Goal: Task Accomplishment & Management: Use online tool/utility

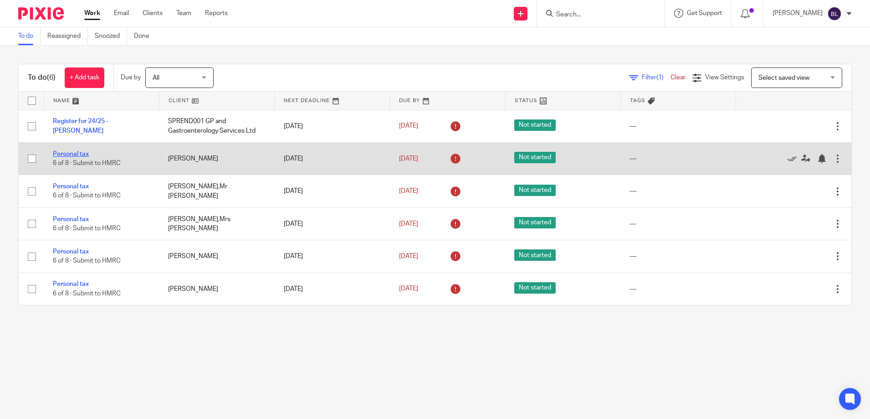
click at [62, 155] on link "Personal tax" at bounding box center [71, 154] width 36 height 6
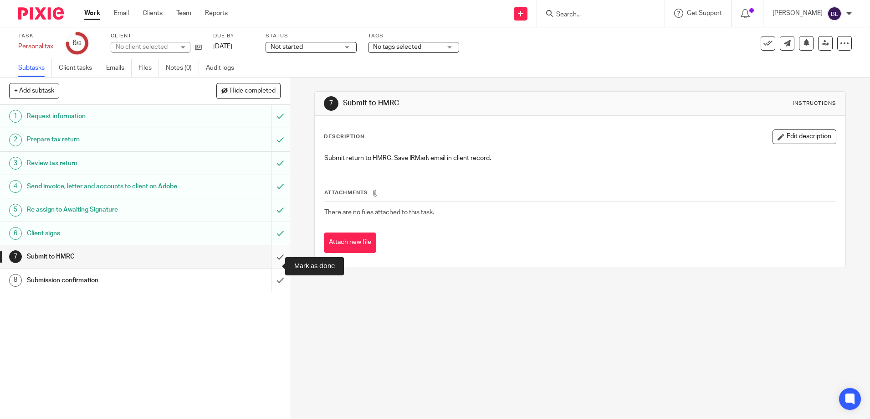
drag, startPoint x: 272, startPoint y: 262, endPoint x: 267, endPoint y: 268, distance: 7.8
click at [272, 262] on input "submit" at bounding box center [145, 256] width 290 height 23
click at [267, 291] on input "submit" at bounding box center [145, 280] width 290 height 23
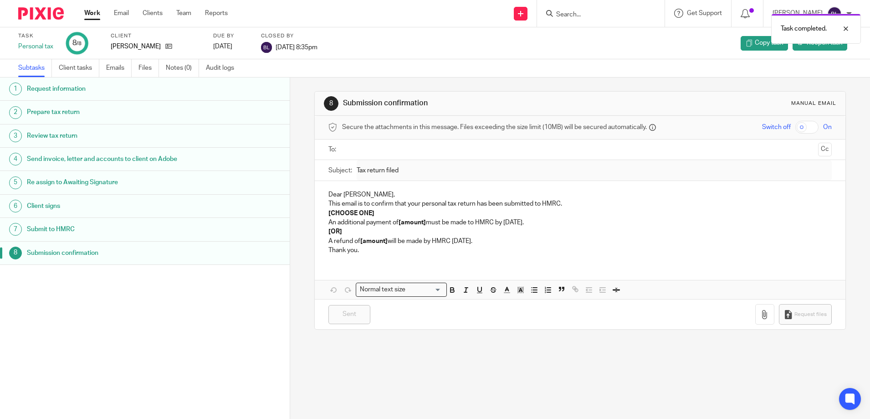
click at [100, 13] on link "Work" at bounding box center [92, 13] width 16 height 9
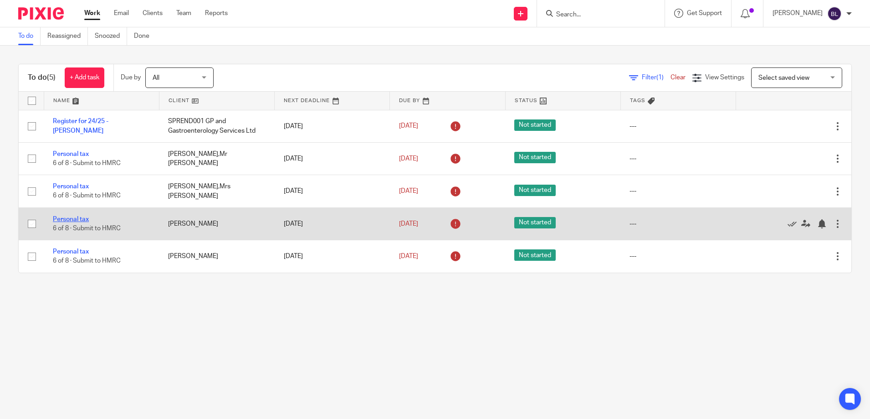
click at [65, 217] on link "Personal tax" at bounding box center [71, 219] width 36 height 6
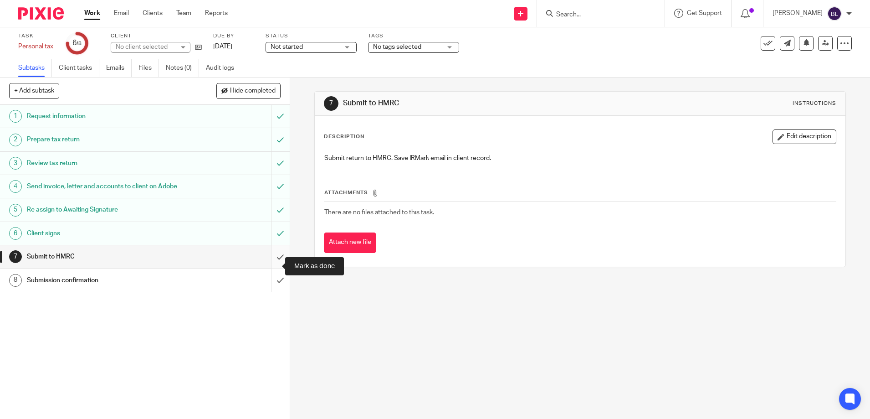
click at [270, 263] on input "submit" at bounding box center [145, 256] width 290 height 23
click at [270, 290] on input "submit" at bounding box center [145, 280] width 290 height 23
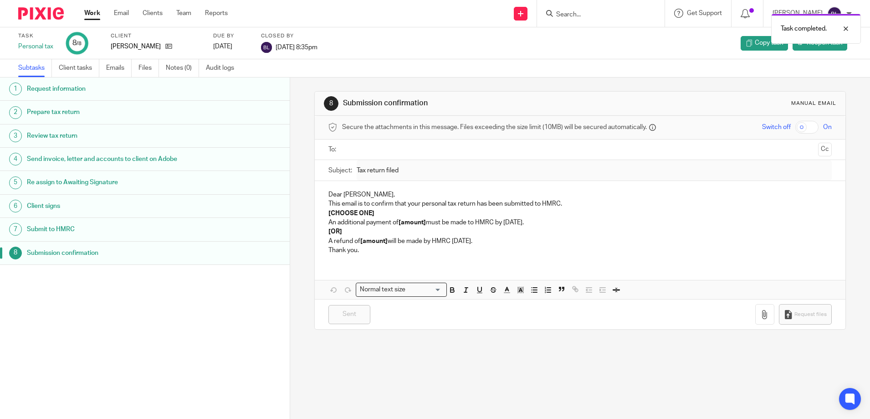
click at [91, 13] on link "Work" at bounding box center [92, 13] width 16 height 9
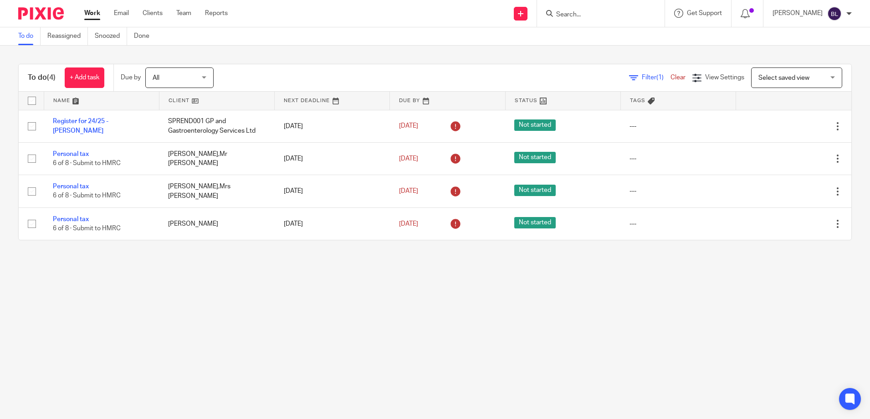
click at [567, 15] on input "Search" at bounding box center [597, 15] width 82 height 8
type input "h"
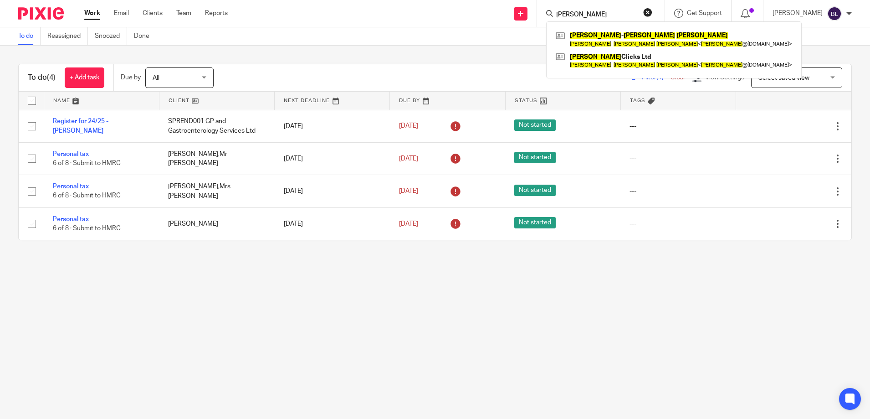
type input "john henry cooper"
click button "submit" at bounding box center [0, 0] width 0 height 0
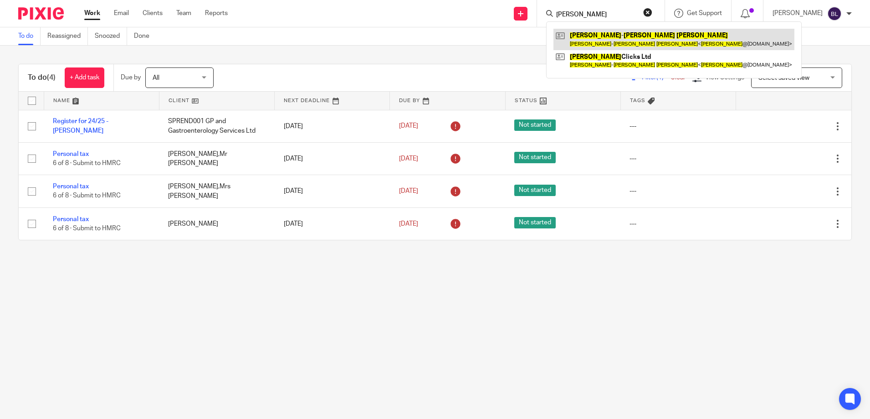
click at [594, 40] on link at bounding box center [674, 39] width 241 height 21
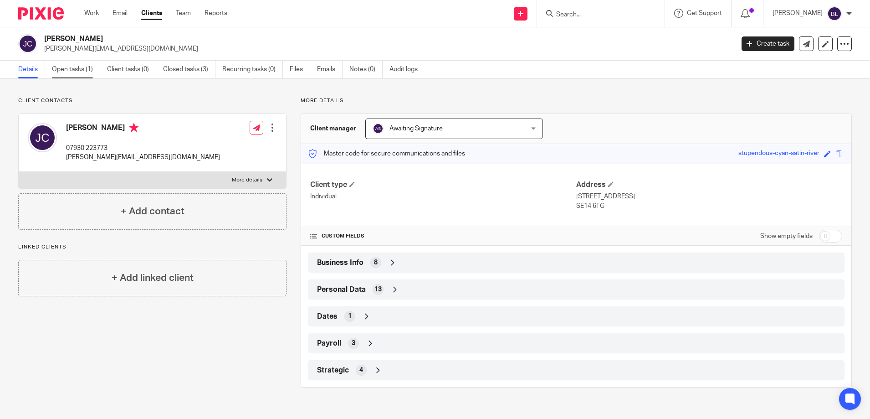
click at [68, 70] on link "Open tasks (1)" at bounding box center [76, 70] width 48 height 18
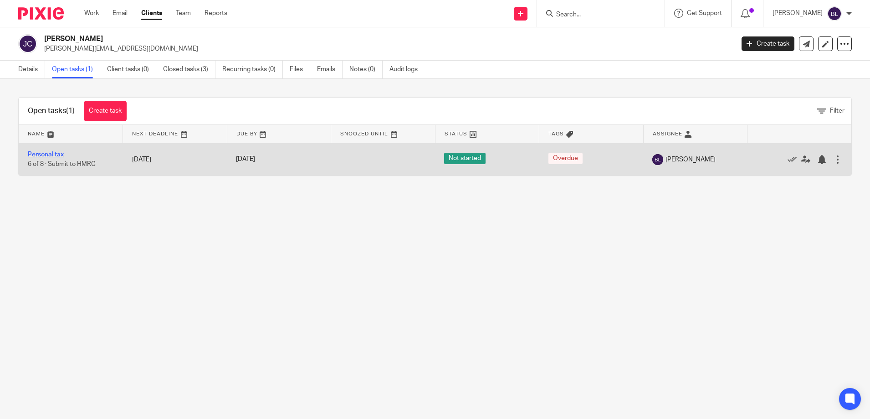
click at [52, 152] on link "Personal tax" at bounding box center [46, 154] width 36 height 6
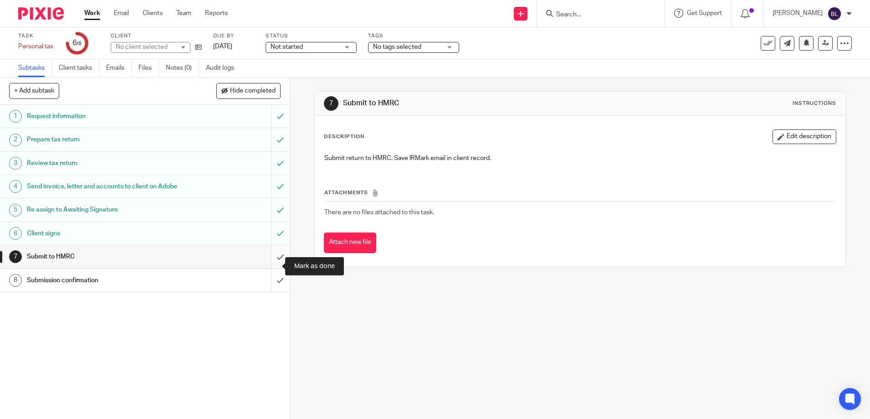
click at [271, 267] on input "submit" at bounding box center [145, 256] width 290 height 23
click at [272, 288] on input "submit" at bounding box center [145, 280] width 290 height 23
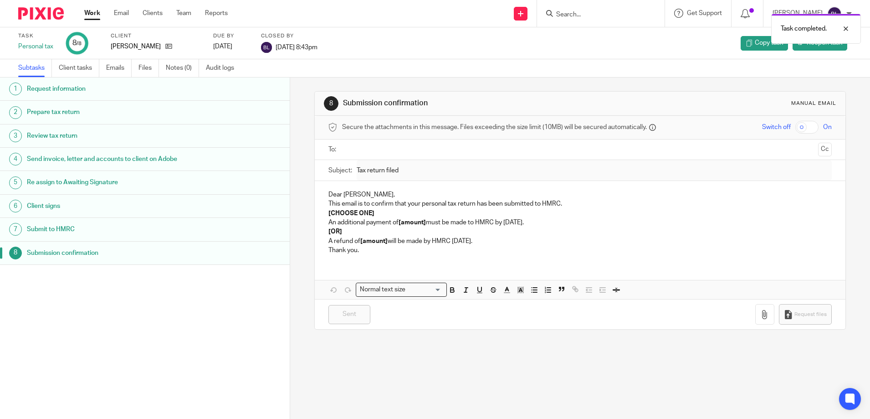
click at [92, 10] on link "Work" at bounding box center [92, 13] width 16 height 9
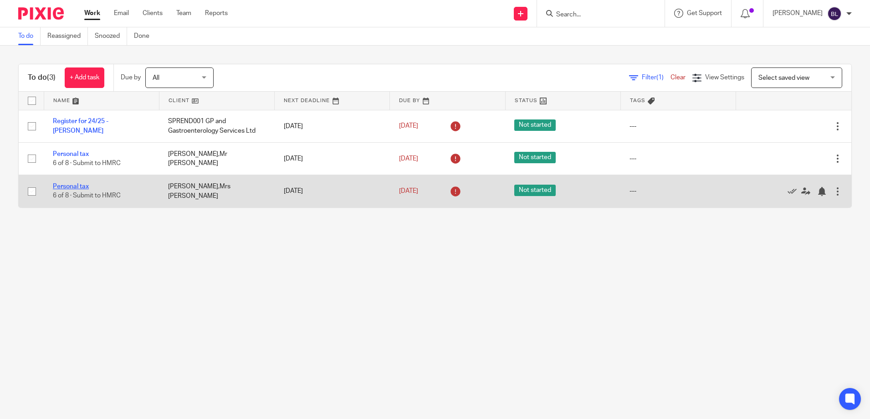
click at [72, 184] on link "Personal tax" at bounding box center [71, 186] width 36 height 6
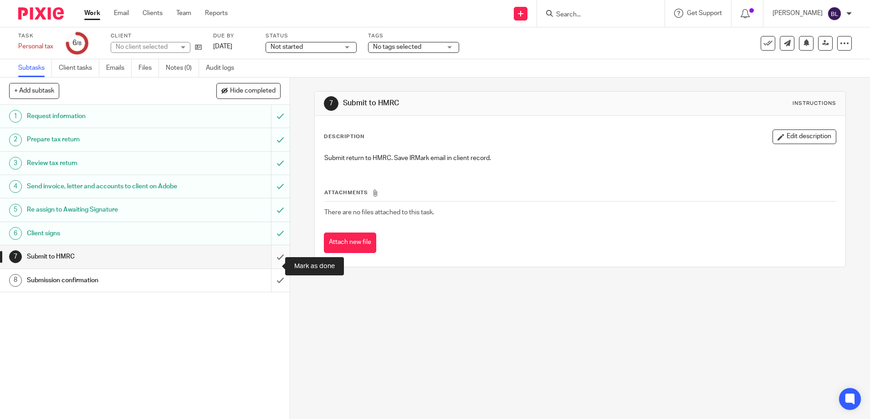
click at [269, 265] on input "submit" at bounding box center [145, 256] width 290 height 23
click at [270, 291] on input "submit" at bounding box center [145, 280] width 290 height 23
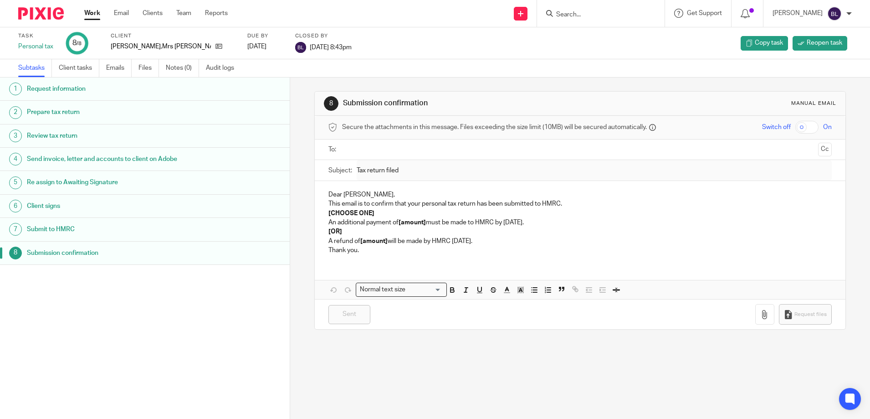
click at [88, 13] on link "Work" at bounding box center [92, 13] width 16 height 9
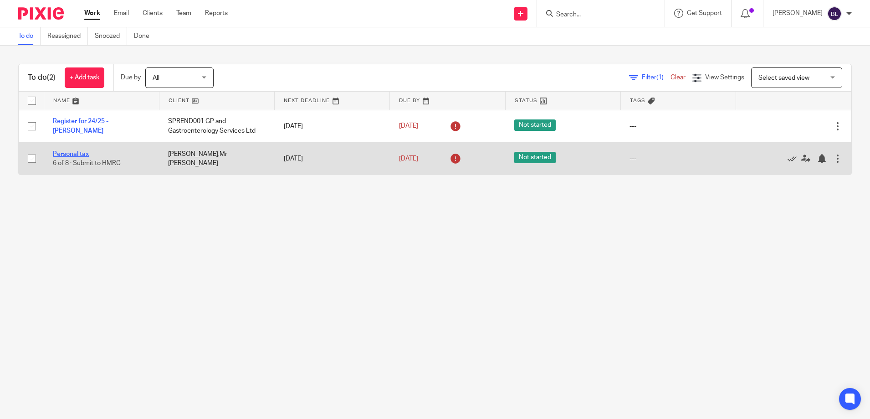
click at [74, 154] on link "Personal tax" at bounding box center [71, 154] width 36 height 6
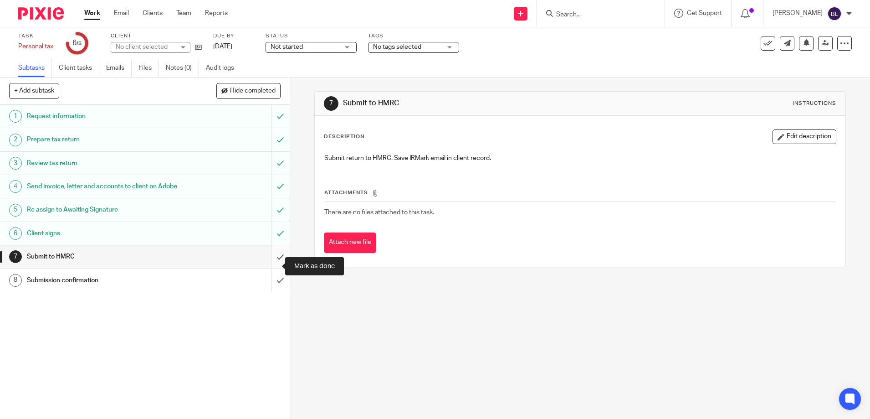
click at [268, 266] on input "submit" at bounding box center [145, 256] width 290 height 23
click at [273, 288] on input "submit" at bounding box center [145, 280] width 290 height 23
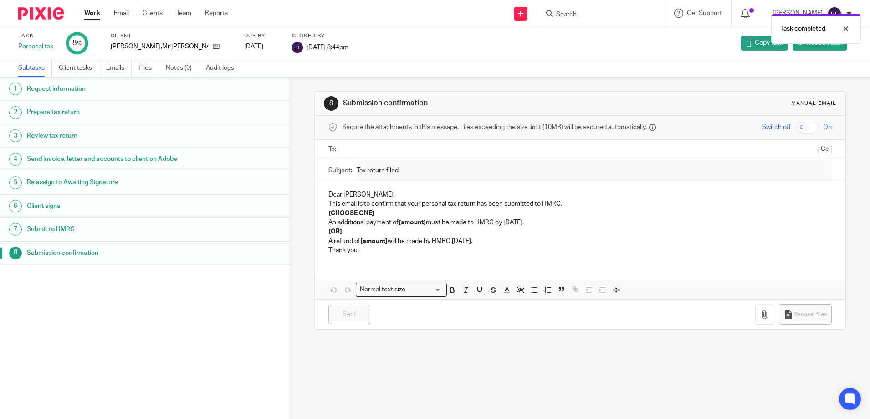
click at [92, 12] on link "Work" at bounding box center [92, 13] width 16 height 9
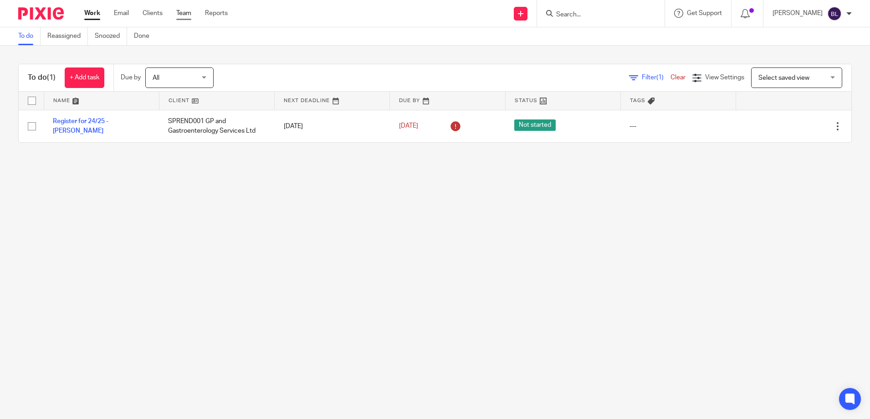
click at [180, 14] on link "Team" at bounding box center [183, 13] width 15 height 9
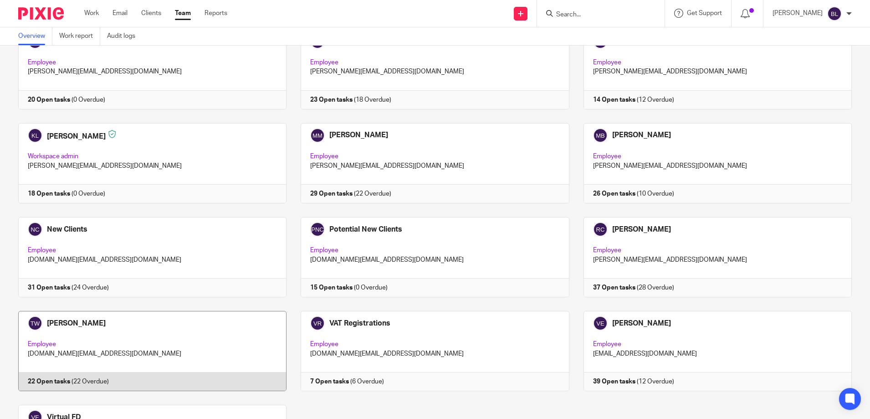
scroll to position [456, 0]
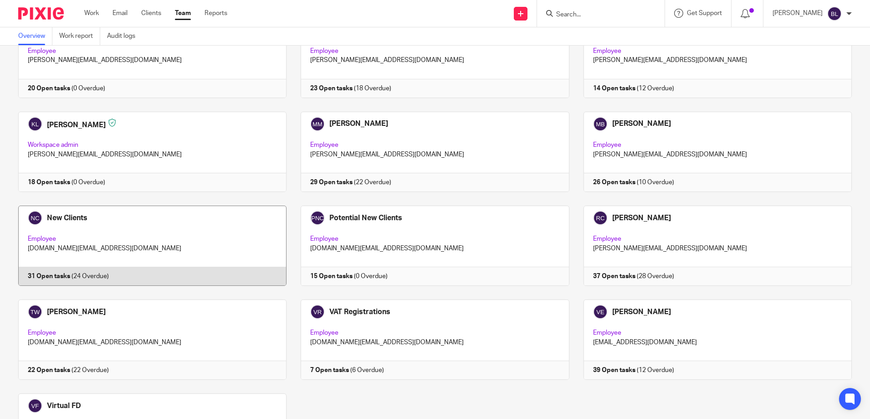
click at [57, 218] on link at bounding box center [145, 246] width 283 height 80
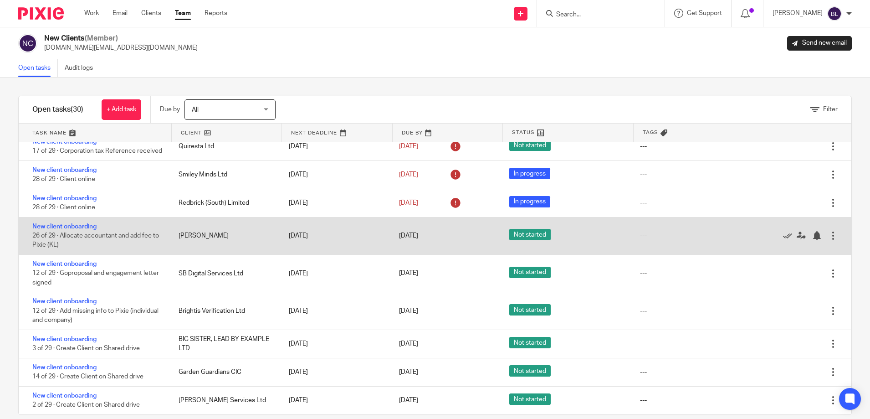
scroll to position [14, 0]
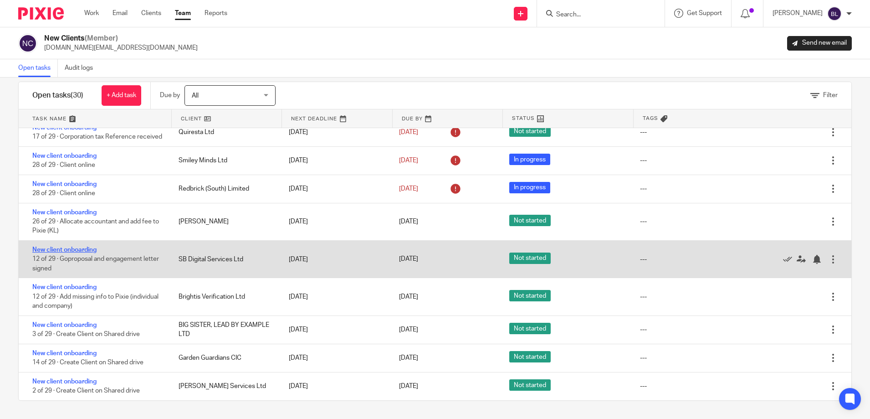
click at [78, 247] on link "New client onboarding" at bounding box center [64, 250] width 64 height 6
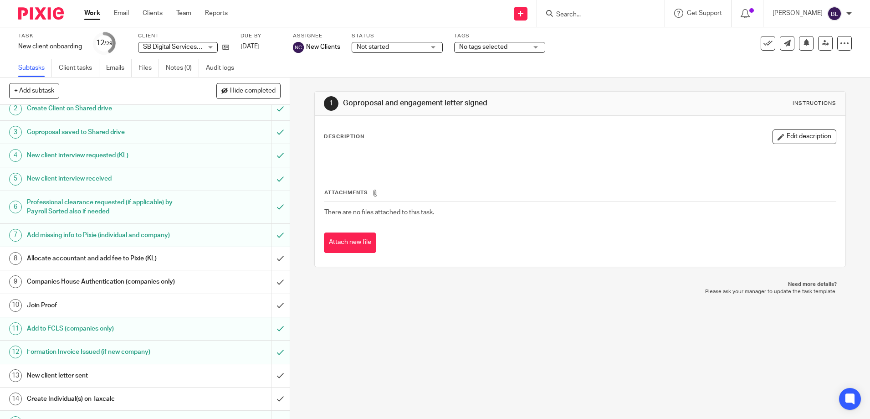
scroll to position [228, 0]
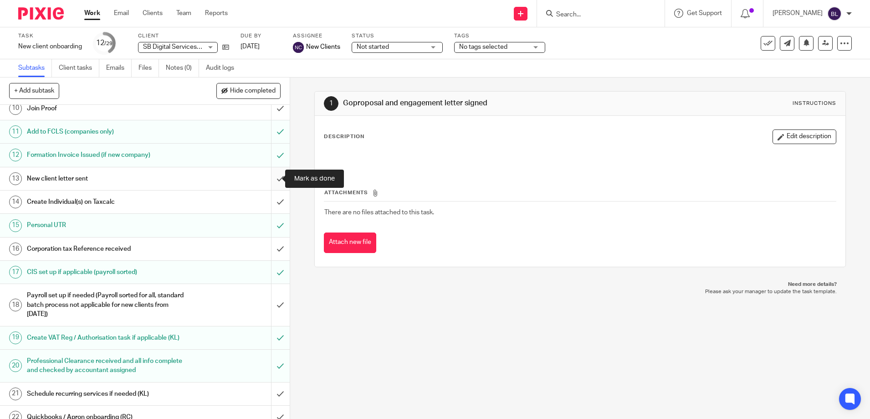
click at [273, 180] on input "submit" at bounding box center [145, 178] width 290 height 23
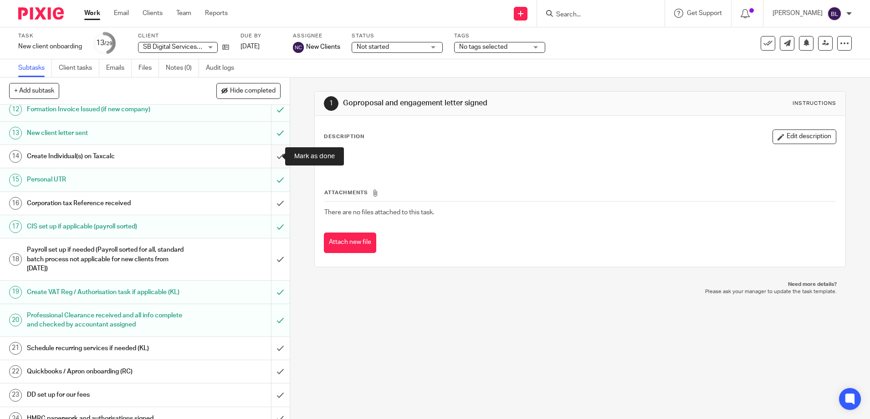
click at [272, 157] on input "submit" at bounding box center [145, 156] width 290 height 23
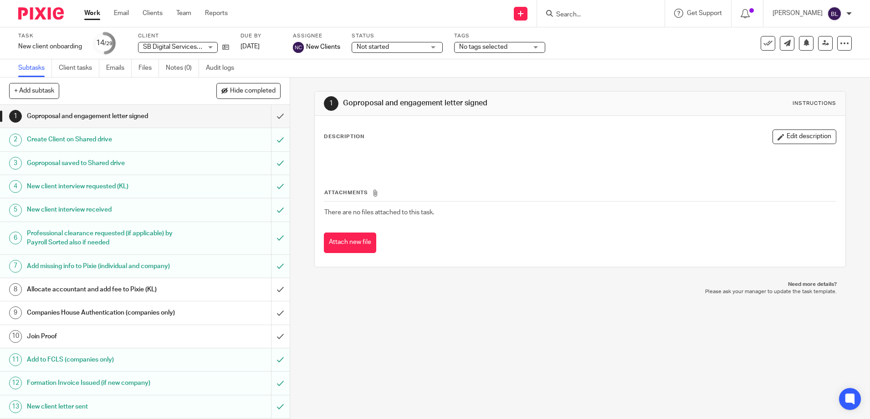
click at [417, 388] on div "1 Goproposal and engagement letter signed Instructions Description Edit descrip…" at bounding box center [580, 247] width 580 height 341
click at [272, 117] on input "submit" at bounding box center [145, 116] width 290 height 23
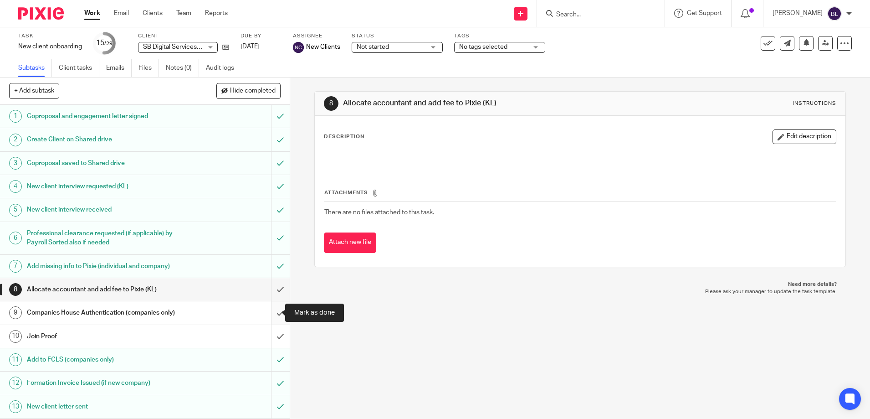
click at [272, 307] on input "submit" at bounding box center [145, 312] width 290 height 23
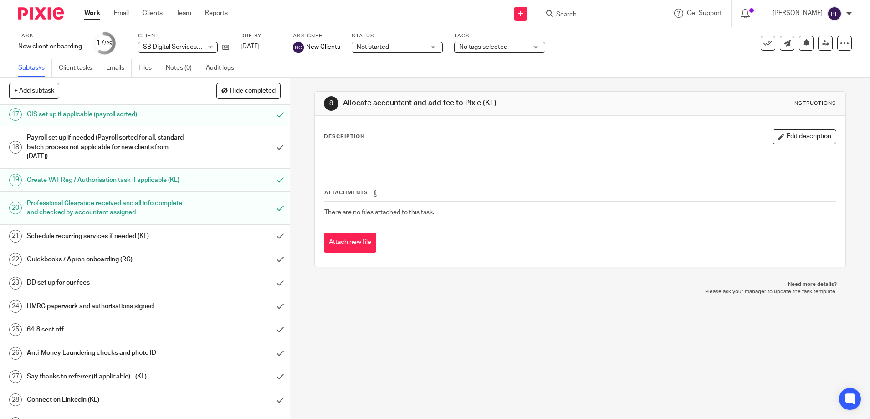
scroll to position [319, 0]
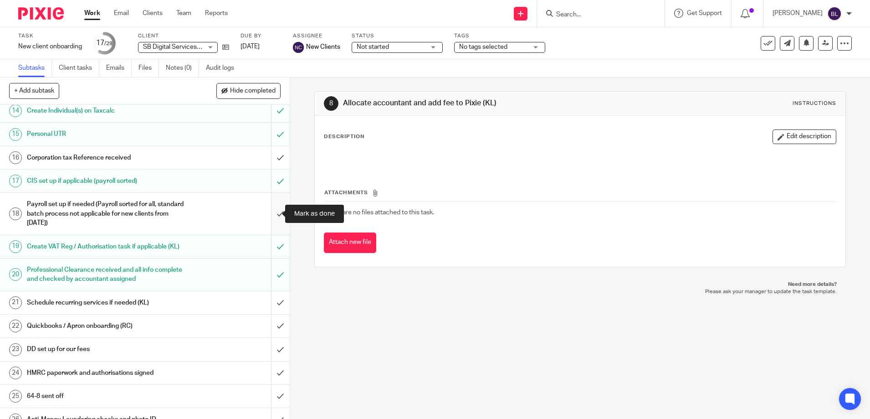
click at [270, 212] on input "submit" at bounding box center [145, 213] width 290 height 41
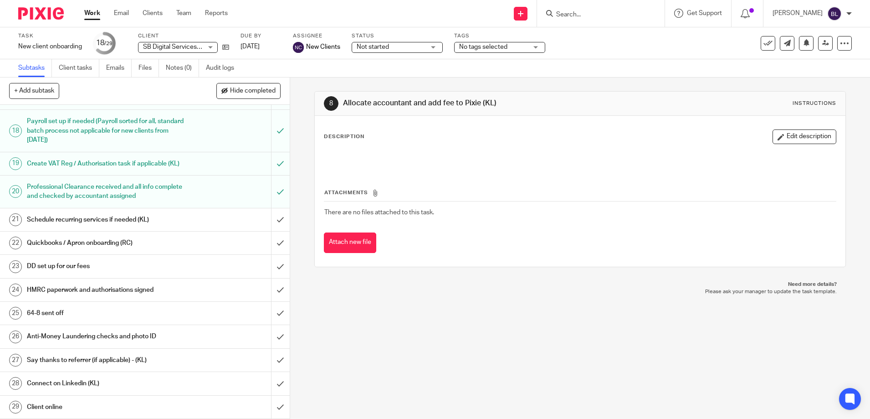
scroll to position [411, 0]
